Goal: Information Seeking & Learning: Check status

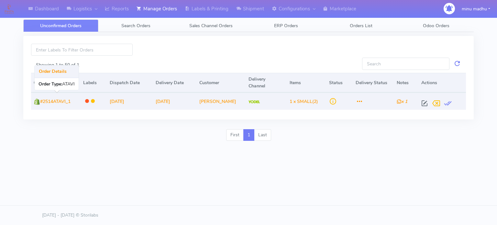
drag, startPoint x: 80, startPoint y: 100, endPoint x: 39, endPoint y: 106, distance: 41.5
click at [39, 106] on td "#2514ATAVI_1" at bounding box center [56, 101] width 50 height 17
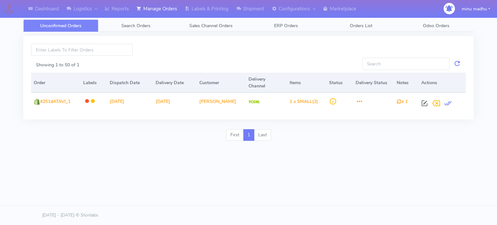
copy td "#2514ATAVI_1"
click at [141, 25] on span "Search Orders" at bounding box center [135, 26] width 29 height 6
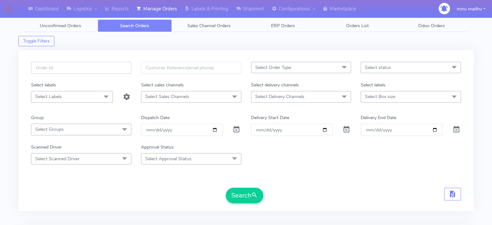
click at [102, 68] on input "text" at bounding box center [81, 68] width 100 height 12
paste input "#2514ATAVI_1"
click at [33, 65] on input "#2514ATAVI_1" at bounding box center [81, 68] width 100 height 12
type input "#2514ATAVI_1"
click at [236, 128] on span at bounding box center [237, 131] width 8 height 6
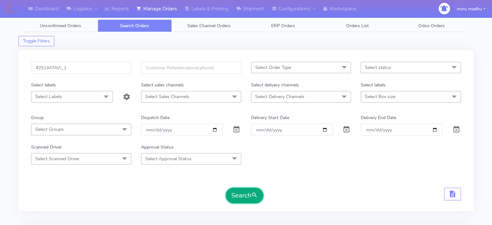
click at [245, 196] on button "Search" at bounding box center [245, 196] width 38 height 16
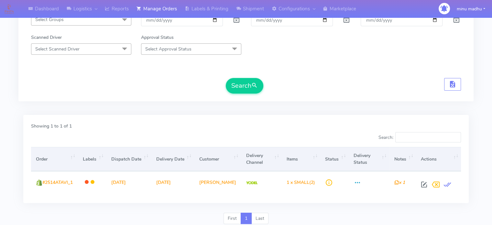
scroll to position [109, 0]
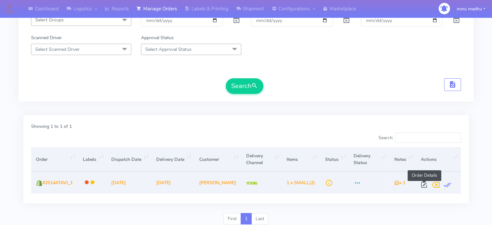
click at [422, 186] on span at bounding box center [425, 186] width 12 height 6
select select "5"
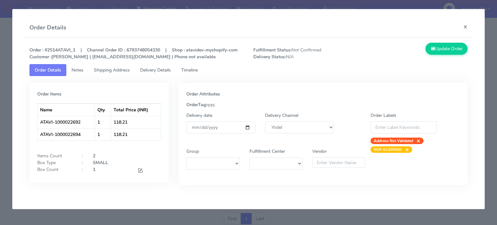
drag, startPoint x: 83, startPoint y: 133, endPoint x: 15, endPoint y: 141, distance: 68.8
click at [15, 141] on app-order-update "Order Details × Order : #2514ATAVI_1 | Channel Order ID : 6793748054330 | Shop …" at bounding box center [248, 109] width 472 height 200
click at [36, 139] on div "Order Items Name Qty Total Price (INR) ATAVI-1000022692 1 118.21 ATAVI-10000226…" at bounding box center [99, 133] width 140 height 100
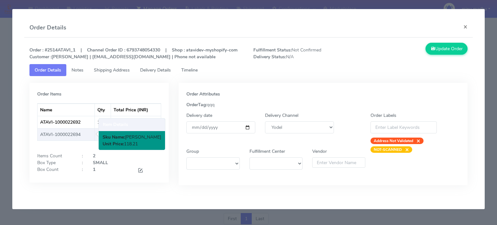
drag, startPoint x: 38, startPoint y: 137, endPoint x: 93, endPoint y: 136, distance: 55.4
click at [93, 136] on td "ATAVI-1000022694" at bounding box center [67, 134] width 58 height 12
copy td "ATAVI-1000022694"
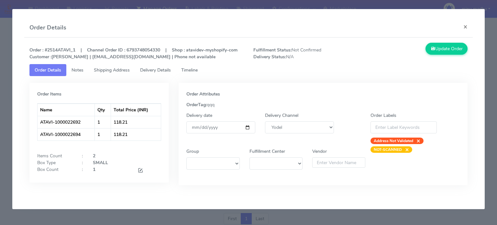
click at [390, 5] on modal-container "Order Details × Order : #2514ATAVI_1 | Channel Order ID : 6793748054330 | Shop …" at bounding box center [248, 112] width 497 height 225
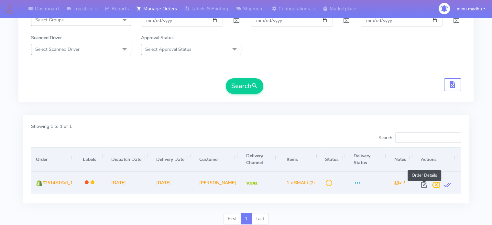
click at [422, 186] on span at bounding box center [425, 186] width 12 height 6
select select "5"
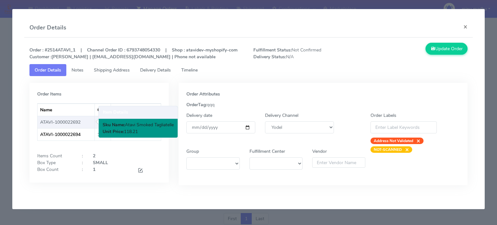
drag, startPoint x: 83, startPoint y: 124, endPoint x: 38, endPoint y: 123, distance: 45.3
click at [38, 123] on td "ATAVI-1000022692" at bounding box center [67, 122] width 58 height 12
copy td "ATAVI-1000022692"
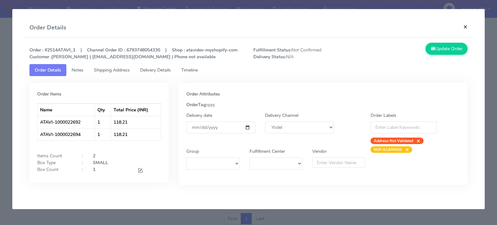
click at [467, 25] on button "×" at bounding box center [465, 26] width 15 height 17
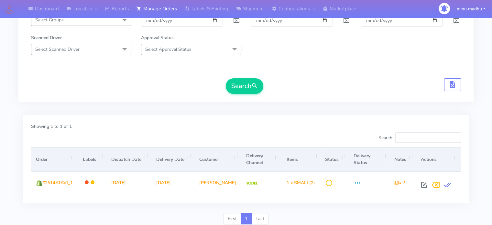
scroll to position [28, 0]
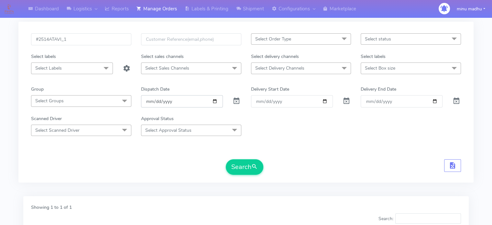
click at [217, 97] on input "date" at bounding box center [182, 101] width 82 height 12
click at [238, 107] on div at bounding box center [237, 101] width 18 height 12
click at [236, 103] on span at bounding box center [237, 102] width 8 height 6
click at [215, 101] on input "date" at bounding box center [182, 101] width 82 height 12
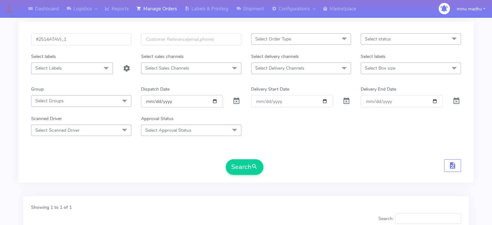
type input "[DATE]"
drag, startPoint x: 84, startPoint y: 40, endPoint x: 30, endPoint y: 46, distance: 53.4
click at [30, 46] on div "#2514ATAVI_1" at bounding box center [81, 43] width 110 height 20
click at [257, 42] on span "Select Order Type" at bounding box center [301, 38] width 100 height 11
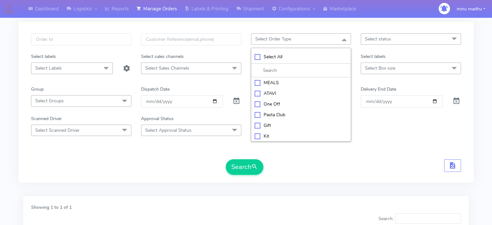
click at [255, 94] on div "ATAVI" at bounding box center [301, 93] width 93 height 7
checkbox input "true"
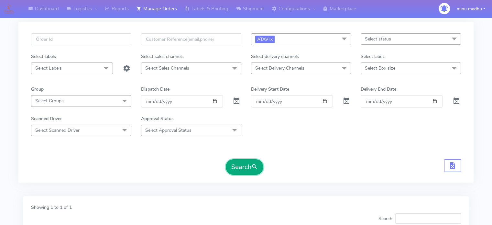
click at [250, 165] on button "Search" at bounding box center [245, 167] width 38 height 16
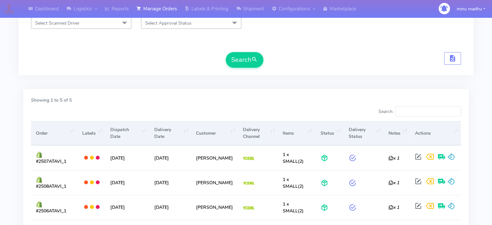
scroll to position [208, 0]
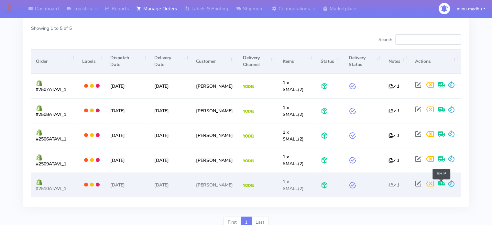
click at [442, 184] on span at bounding box center [442, 185] width 12 height 6
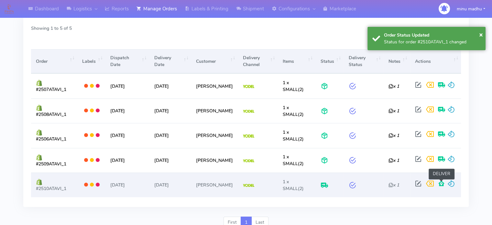
click at [442, 184] on span at bounding box center [442, 185] width 12 height 6
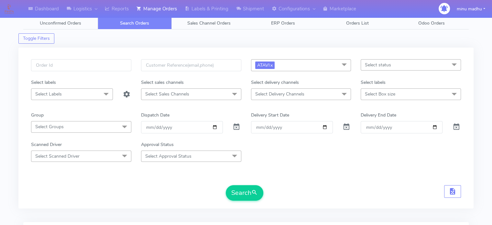
scroll to position [0, 0]
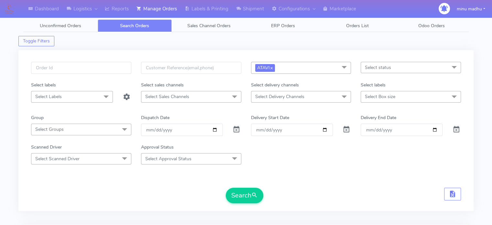
click at [274, 66] on span "ATAVI x" at bounding box center [264, 67] width 19 height 7
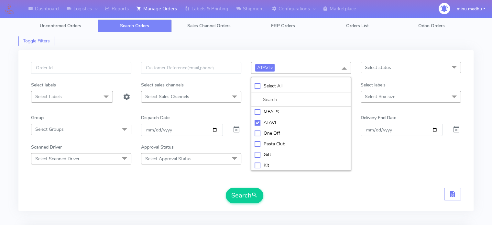
click at [258, 108] on div "MEALS" at bounding box center [301, 111] width 93 height 7
checkbox input "true"
click at [258, 120] on div "ATAVI" at bounding box center [301, 122] width 93 height 7
checkbox input "false"
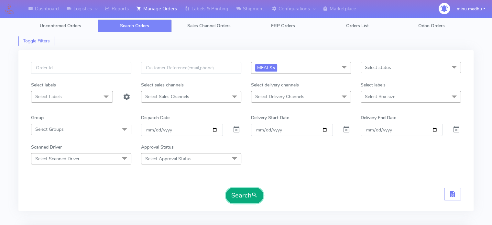
click at [243, 195] on button "Search" at bounding box center [245, 196] width 38 height 16
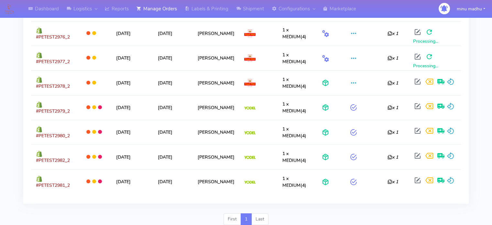
scroll to position [352, 0]
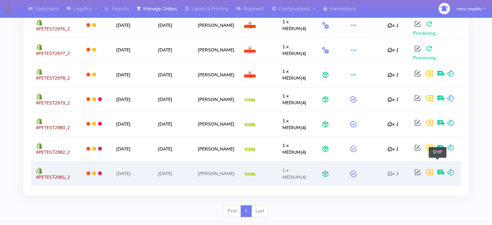
click at [436, 171] on span at bounding box center [441, 174] width 12 height 6
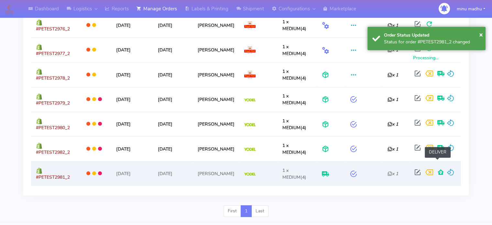
click at [436, 171] on span at bounding box center [441, 174] width 12 height 6
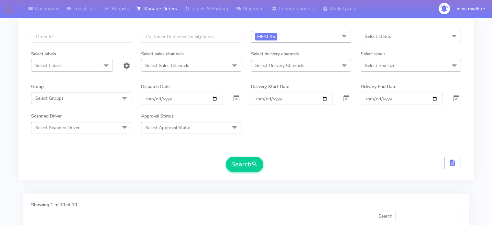
scroll to position [1, 0]
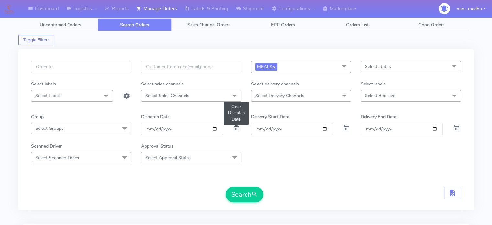
click at [235, 129] on span at bounding box center [237, 130] width 8 height 6
click at [268, 130] on input "Order" at bounding box center [292, 129] width 82 height 12
click at [327, 126] on input "Order" at bounding box center [292, 129] width 82 height 12
type input "[DATE]"
click at [414, 131] on input "Delivery End Date" at bounding box center [402, 129] width 82 height 12
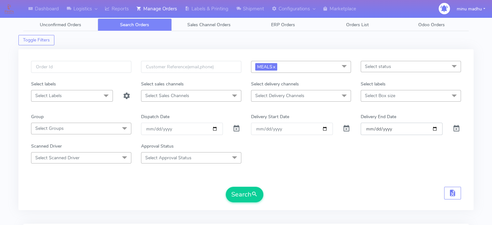
click at [437, 129] on input "Delivery End Date" at bounding box center [402, 129] width 82 height 12
type input "[DATE]"
click at [245, 196] on button "Search" at bounding box center [245, 195] width 38 height 16
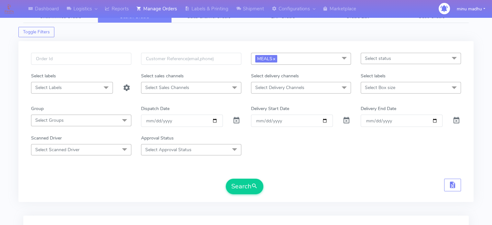
scroll to position [0, 0]
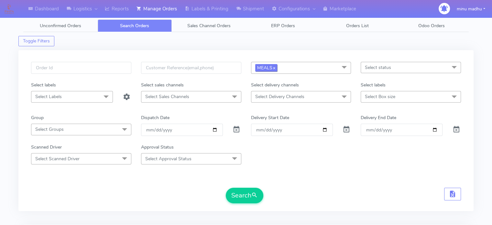
click at [276, 69] on span "MEALS x" at bounding box center [266, 67] width 22 height 7
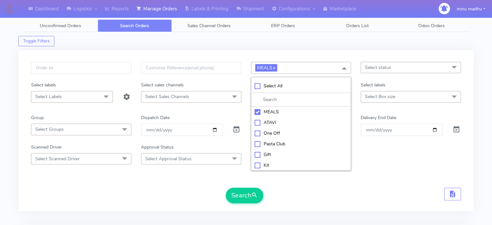
click at [256, 121] on div "ATAVI" at bounding box center [301, 122] width 93 height 7
checkbox input "true"
click at [258, 111] on div "MEALS" at bounding box center [301, 111] width 93 height 7
checkbox input "false"
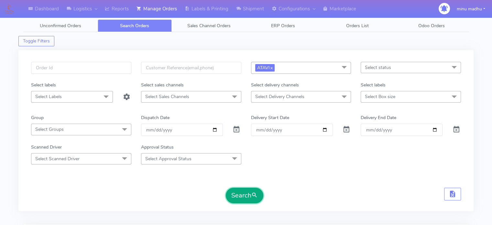
click at [251, 200] on button "Search" at bounding box center [245, 196] width 38 height 16
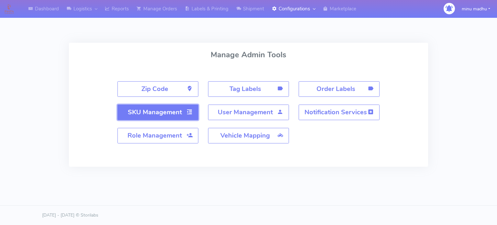
click at [166, 113] on strong "SKU Management" at bounding box center [155, 112] width 54 height 9
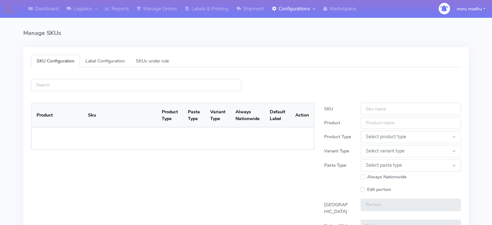
select select
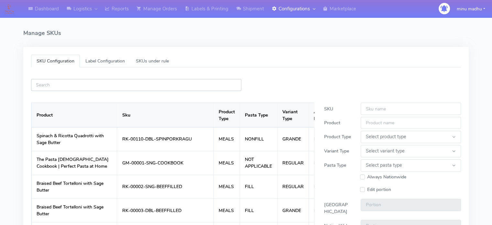
click at [146, 85] on input "text" at bounding box center [136, 85] width 210 height 12
paste input "ATAVI-1000022694"
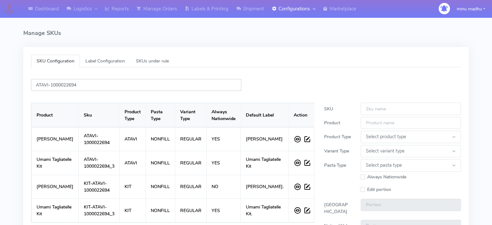
drag, startPoint x: 104, startPoint y: 86, endPoint x: 0, endPoint y: 107, distance: 105.6
click at [0, 107] on div "Dashboard Logistics London Logistics Reports Manage Orders Labels & Printing Sh…" at bounding box center [246, 157] width 492 height 290
paste input "2"
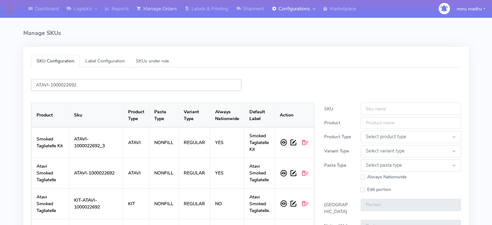
type input "ATAVI-1000022692"
